Goal: Task Accomplishment & Management: Manage account settings

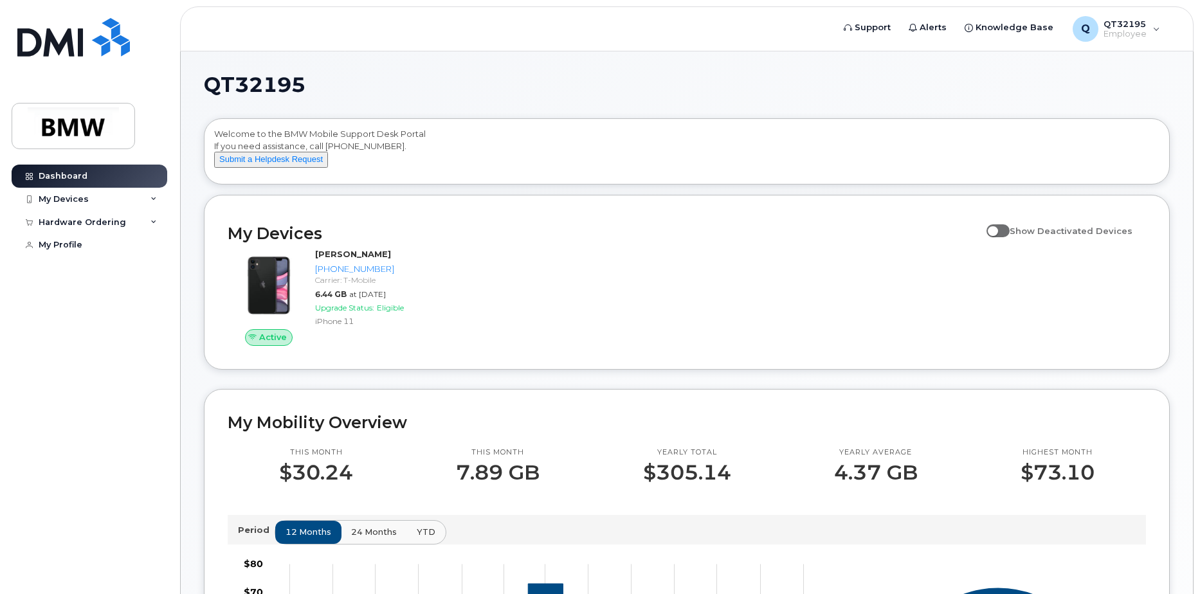
scroll to position [64, 0]
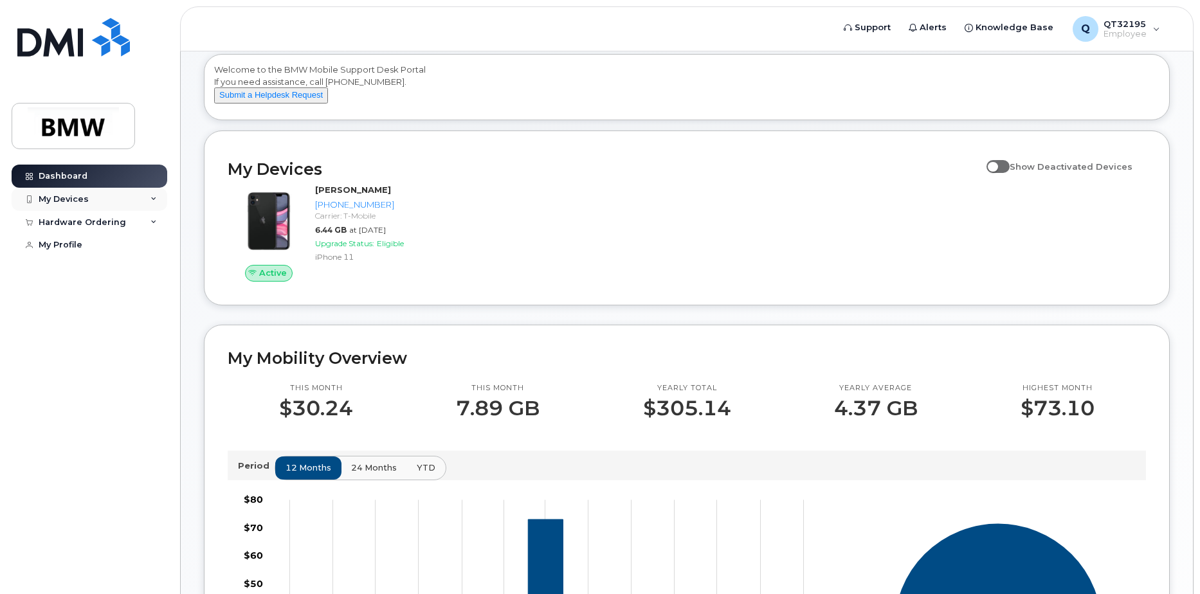
click at [72, 195] on div "My Devices" at bounding box center [64, 199] width 50 height 10
click at [62, 218] on div "Hardware Ordering" at bounding box center [82, 222] width 87 height 10
click at [82, 271] on div "New Order" at bounding box center [68, 270] width 49 height 12
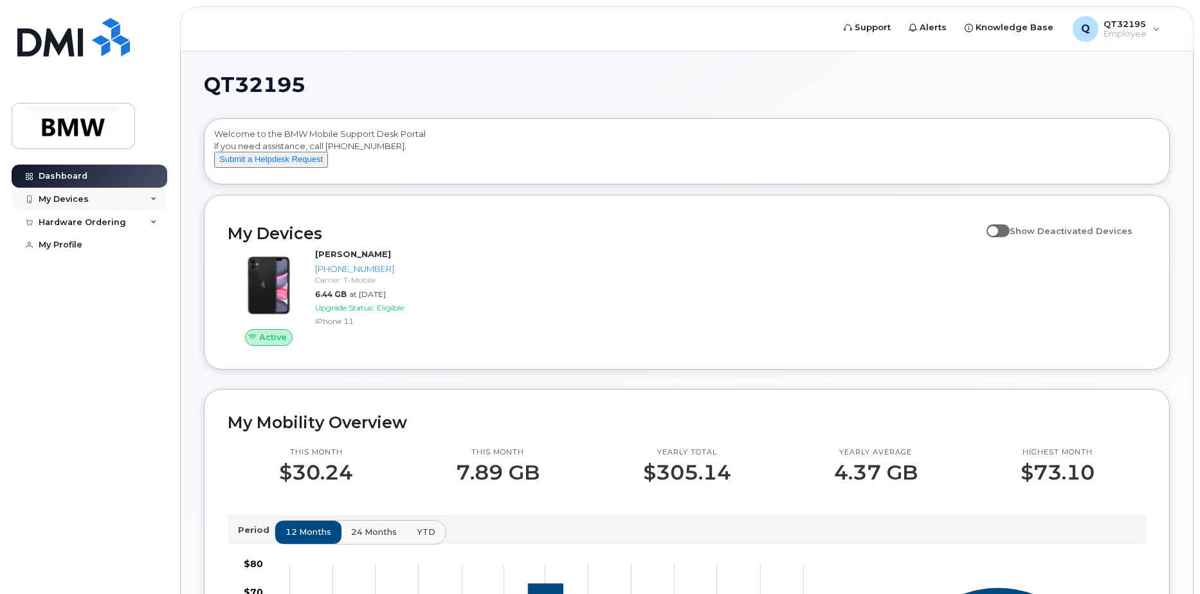
click at [138, 198] on div "My Devices" at bounding box center [90, 199] width 156 height 23
click at [1161, 32] on div "Q QT32195 Employee" at bounding box center [1115, 29] width 105 height 26
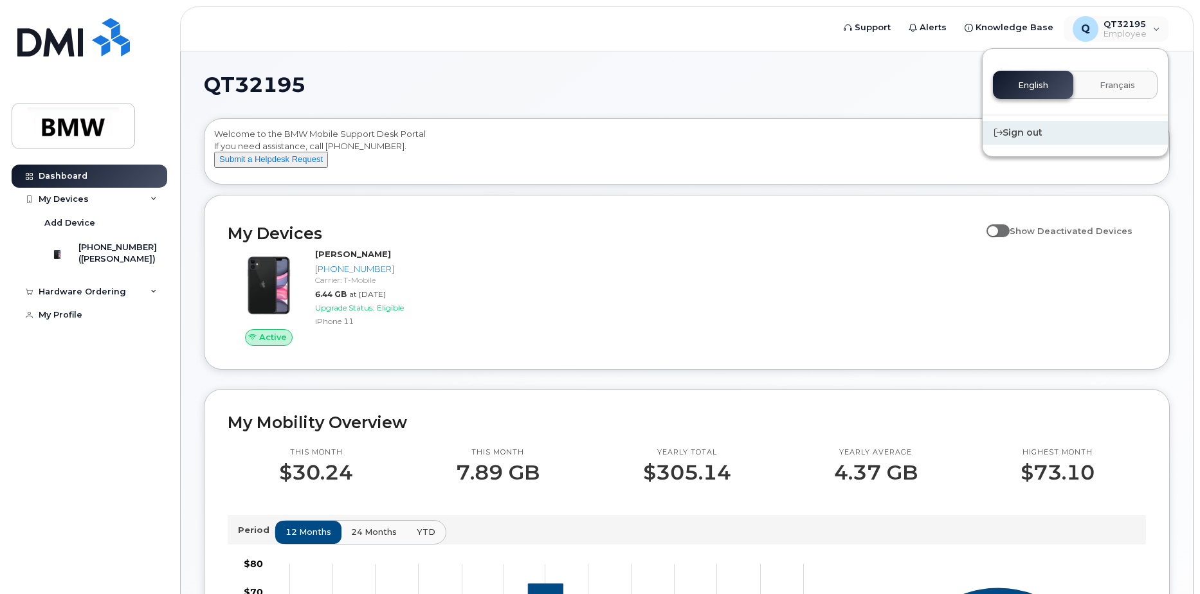
click at [1029, 139] on div "Sign out" at bounding box center [1074, 133] width 185 height 24
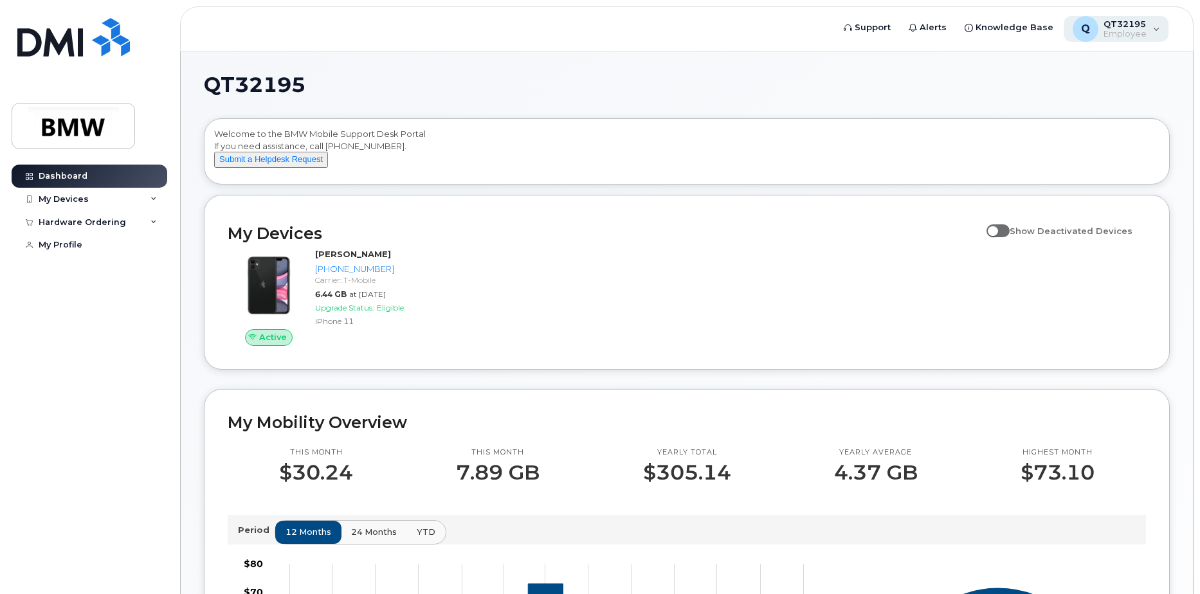
click at [1162, 34] on div "Q QT32195 Employee" at bounding box center [1115, 29] width 105 height 26
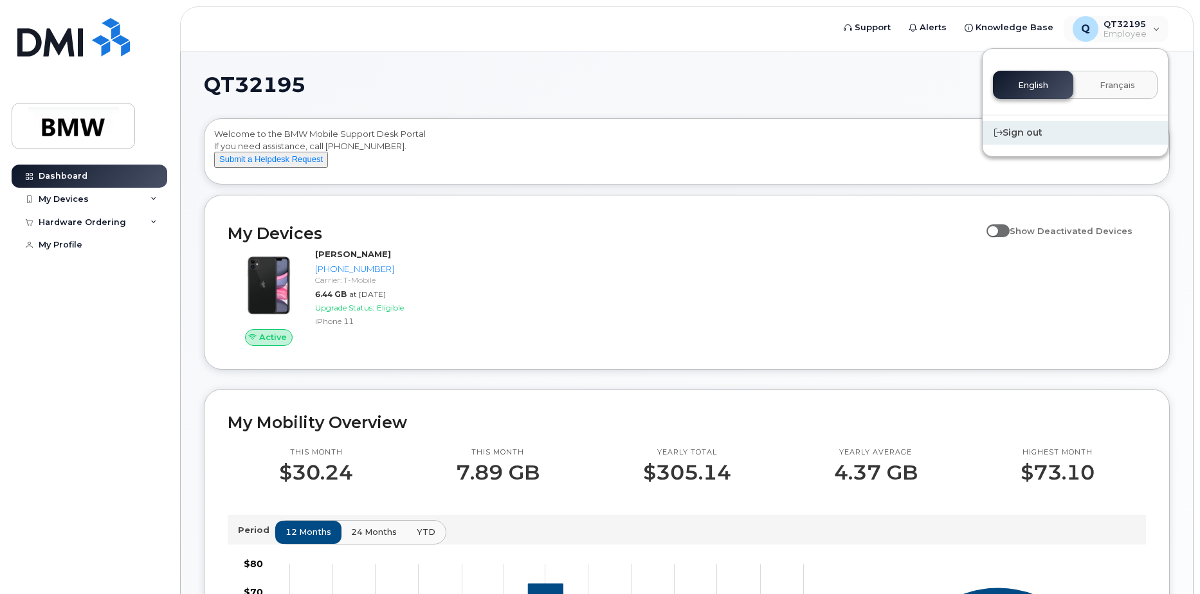
click at [1006, 131] on div "Sign out" at bounding box center [1074, 133] width 185 height 24
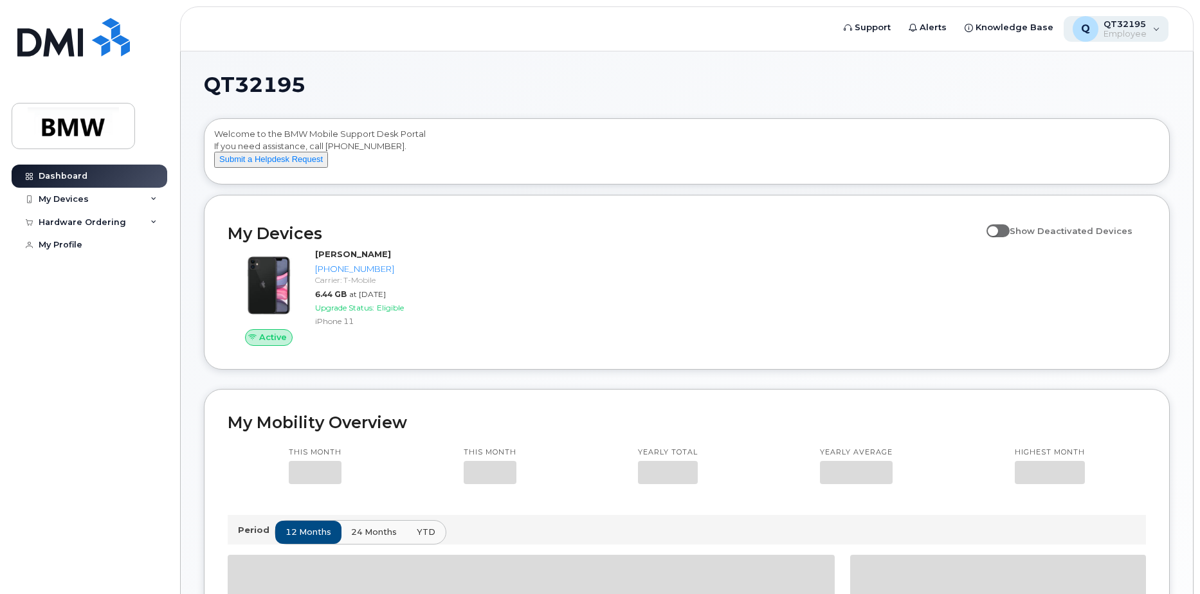
click at [1137, 32] on span "Employee" at bounding box center [1124, 34] width 43 height 10
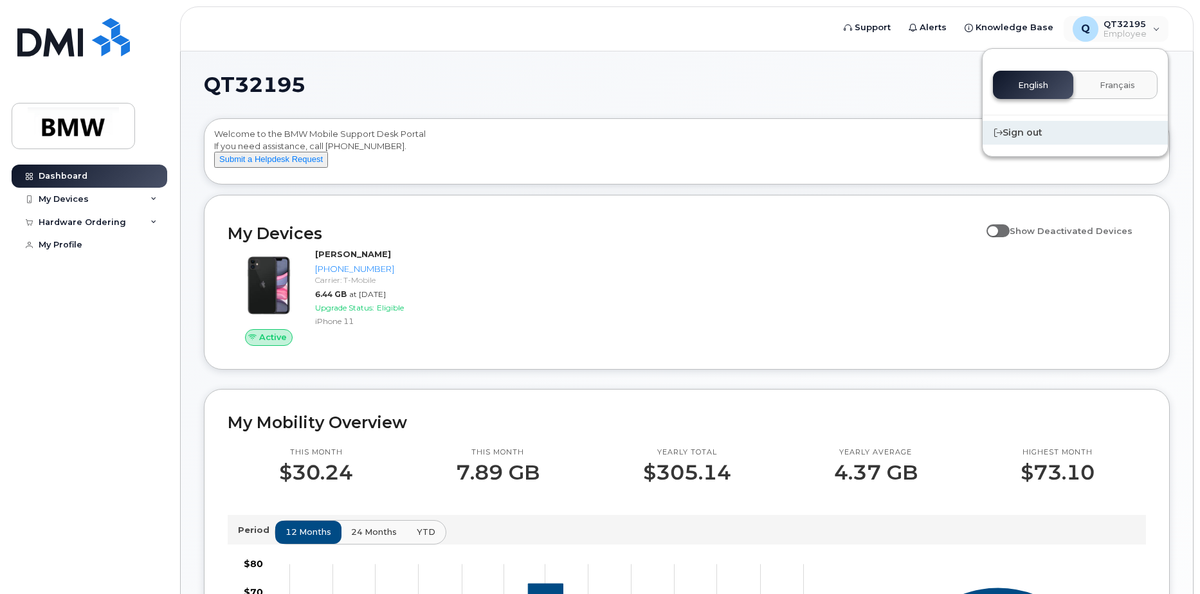
click at [1038, 137] on div "Sign out" at bounding box center [1074, 133] width 185 height 24
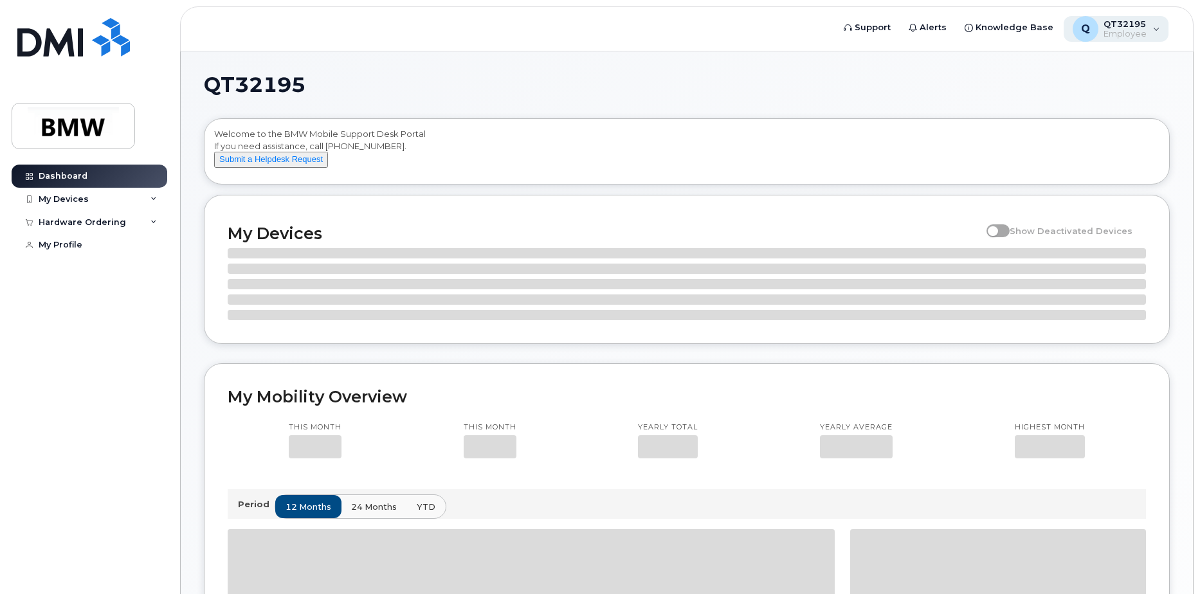
click at [1151, 28] on div "Q QT32195 Employee" at bounding box center [1115, 29] width 105 height 26
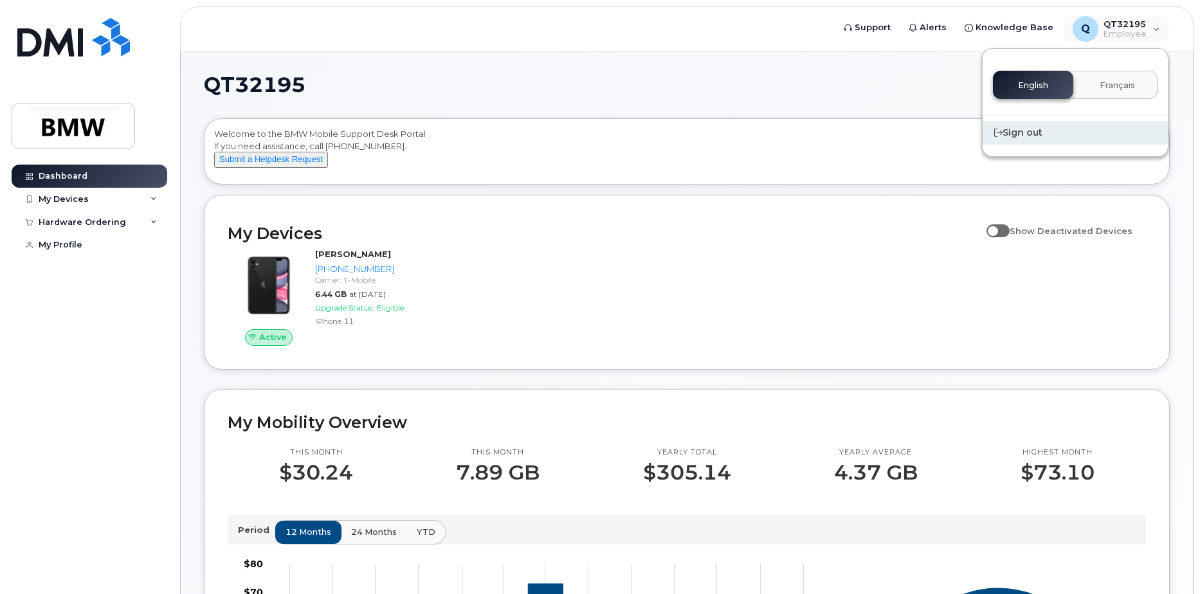
click at [1071, 125] on div "Sign out" at bounding box center [1074, 133] width 185 height 24
